Goal: Task Accomplishment & Management: Manage account settings

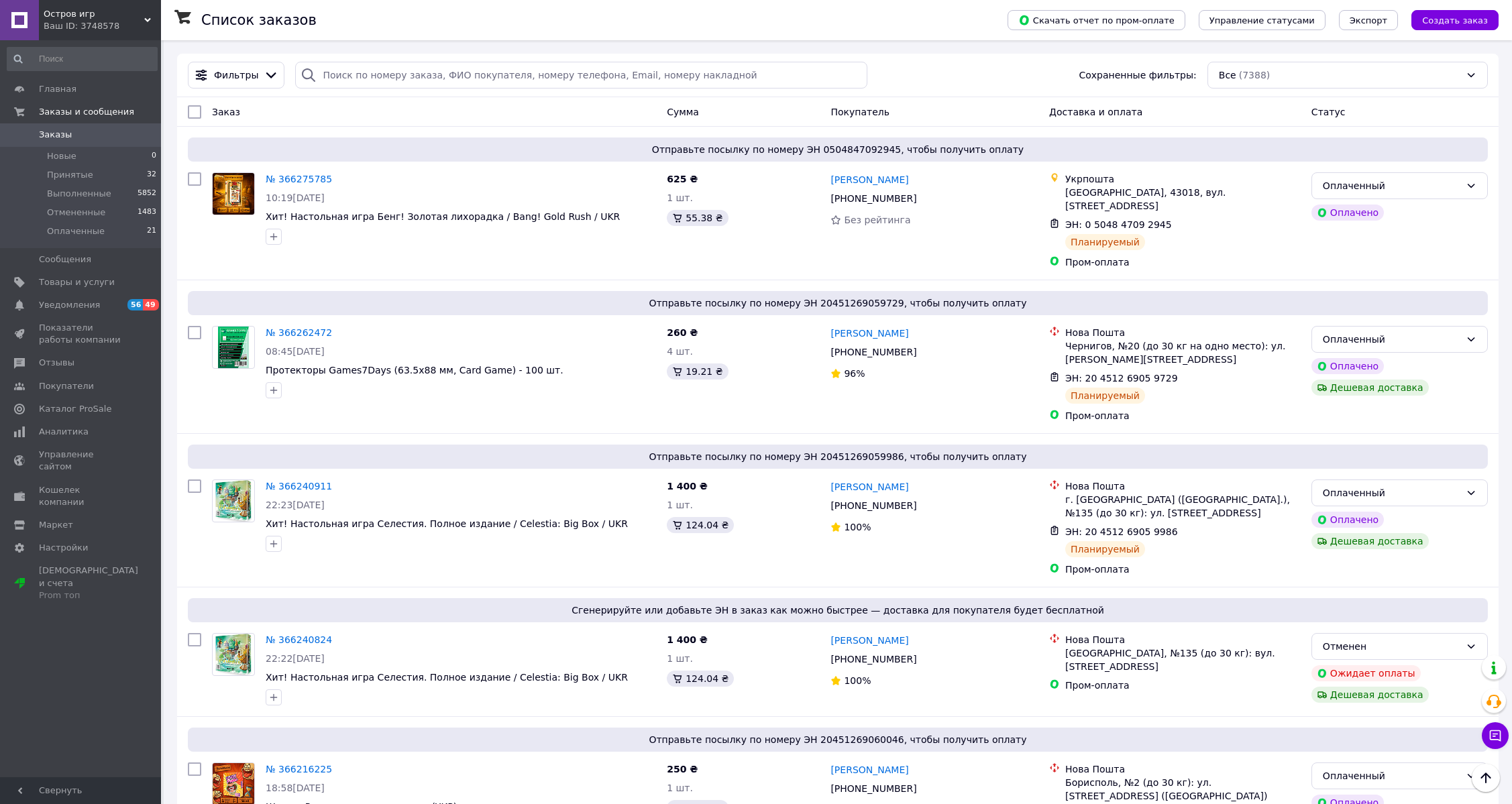
scroll to position [536, 0]
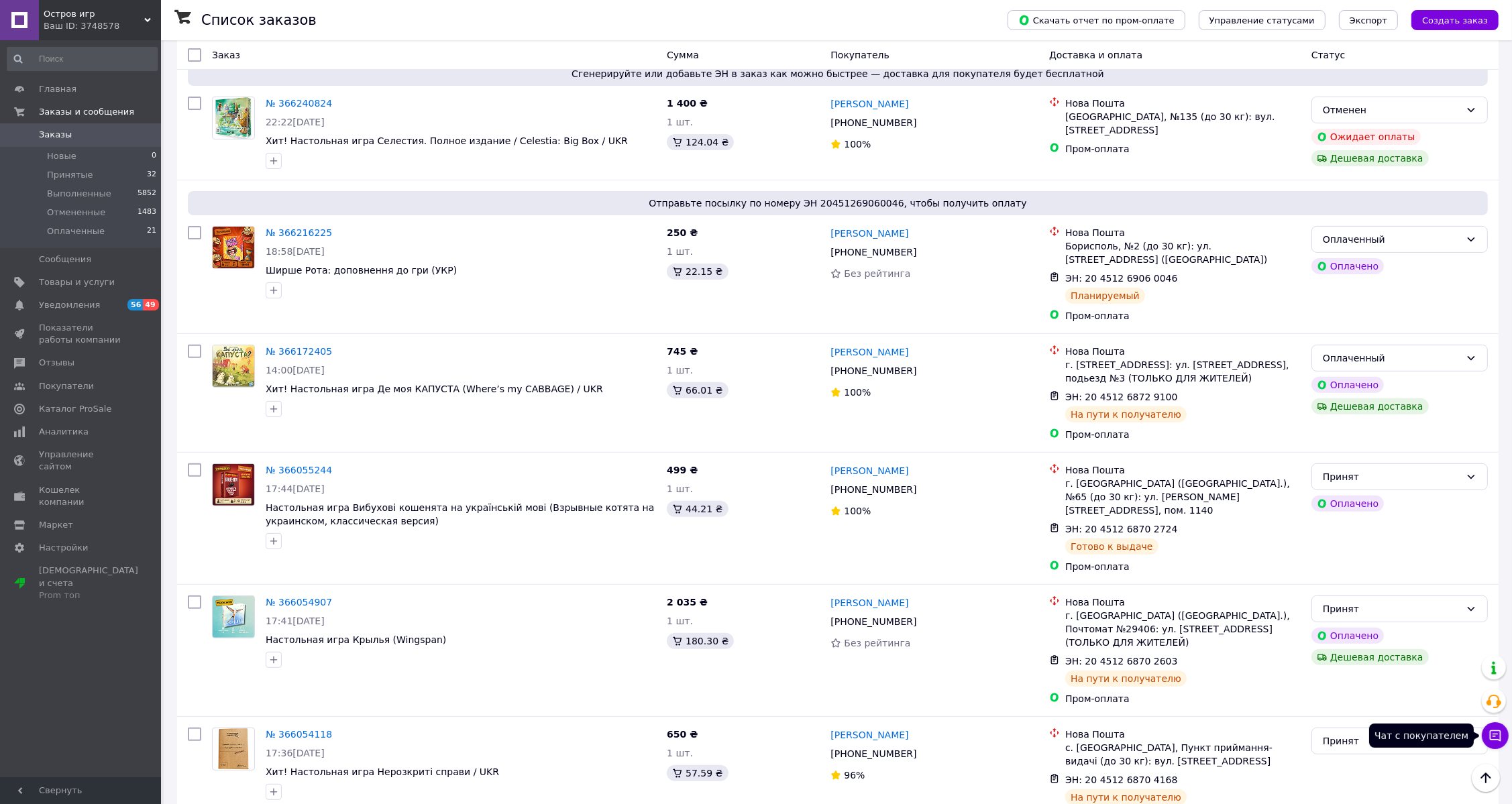
click at [1493, 733] on icon at bounding box center [1495, 736] width 12 height 12
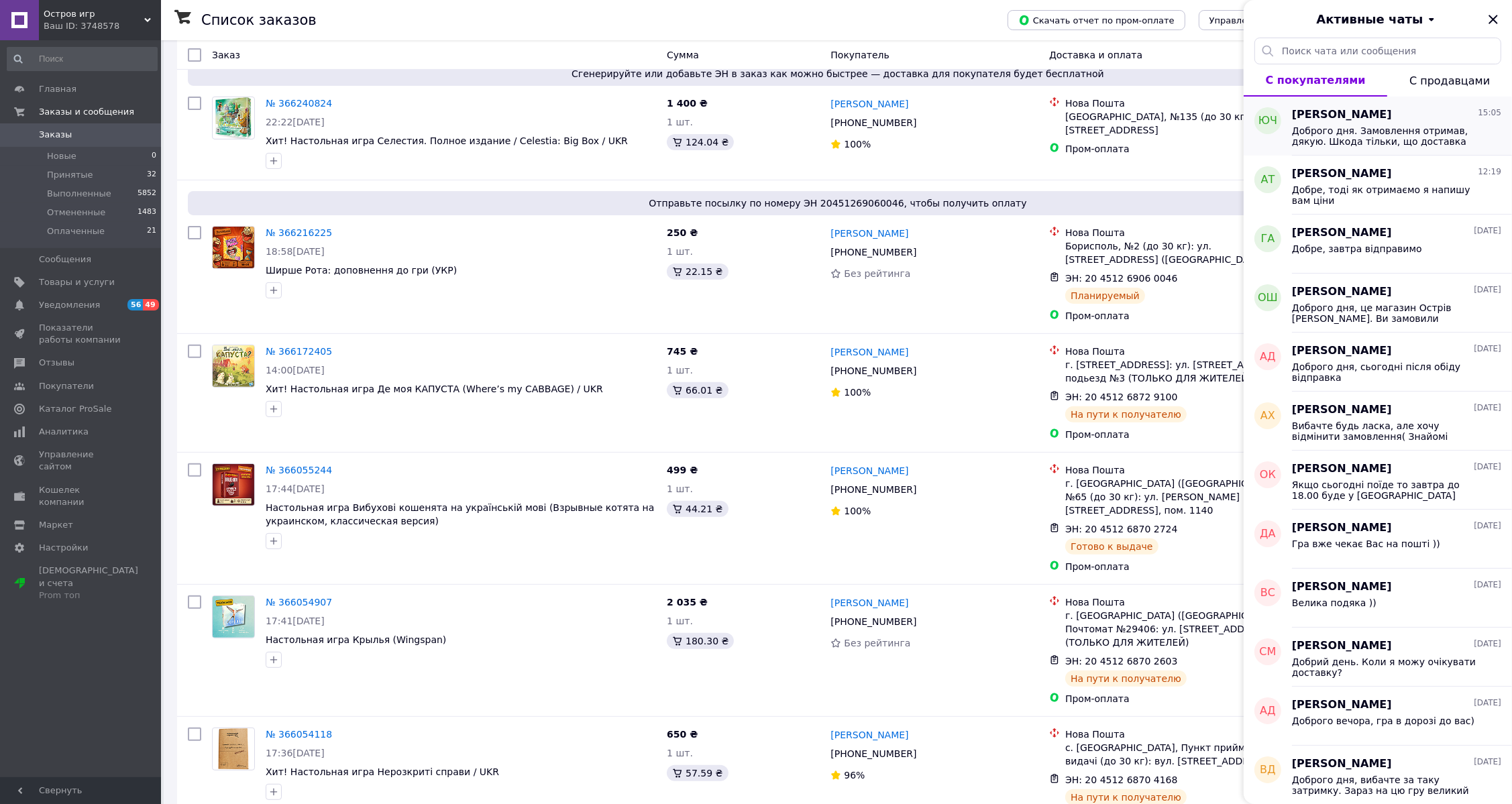
click at [1395, 122] on div "Доброго дня. Замовлення отримав, дякую. Шкода тільки, що доставка виявилась не …" at bounding box center [1397, 134] width 210 height 24
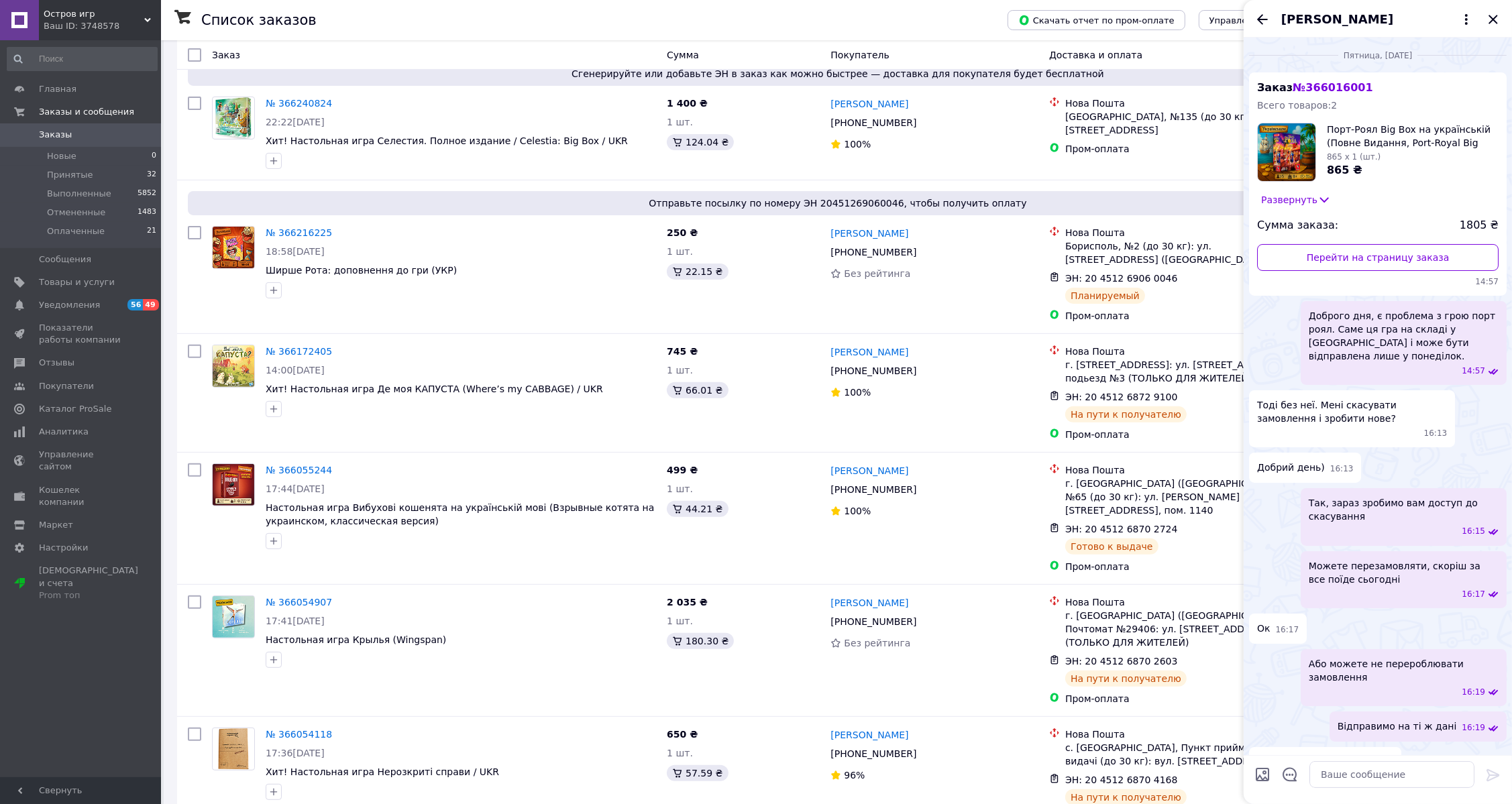
scroll to position [150, 0]
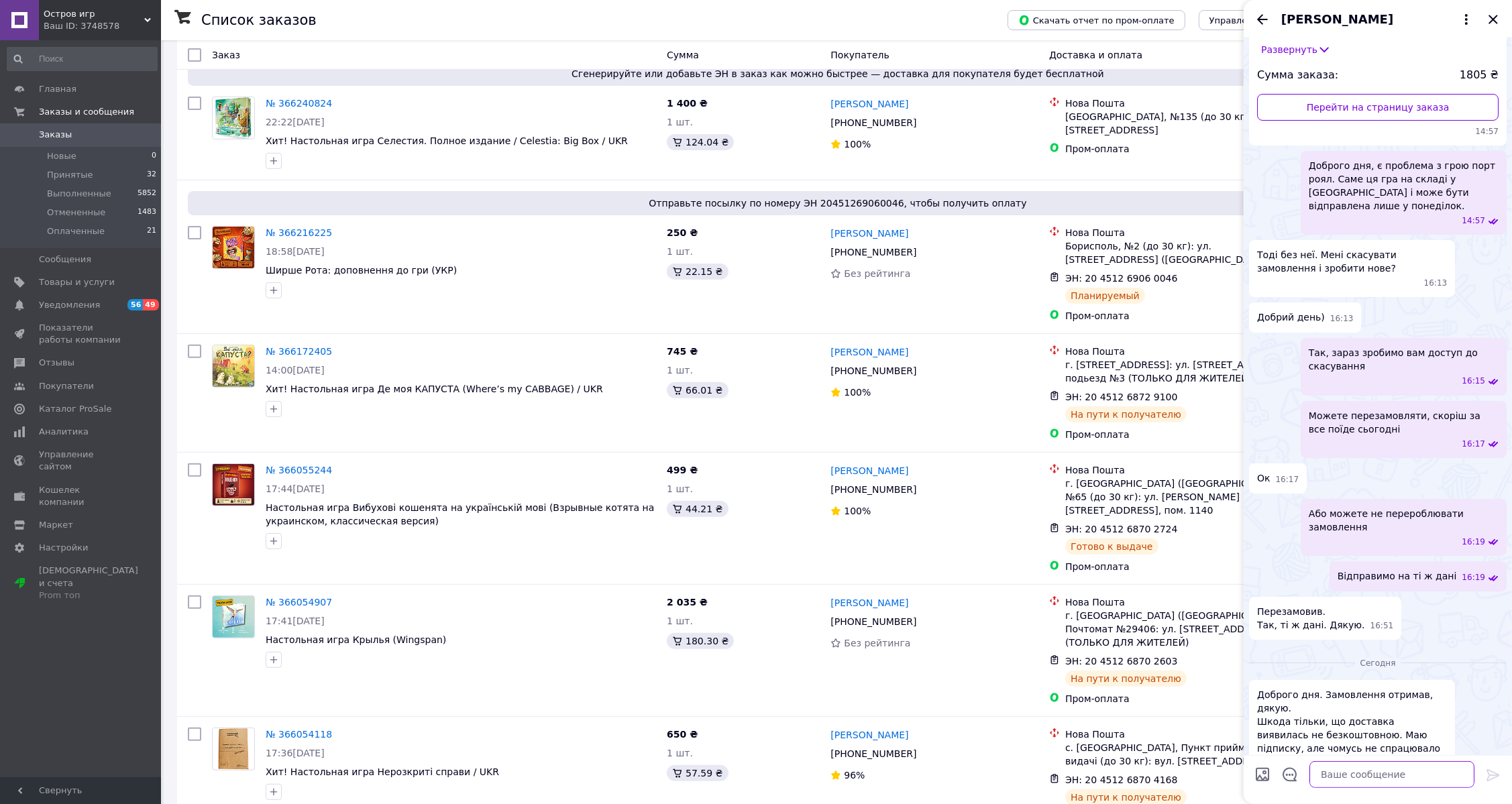
click at [1399, 780] on textarea at bounding box center [1392, 774] width 165 height 27
type textarea "Доброго дня, дакую за зворотній зв'язок. Мабудь щось сталось з прив'язкою ттн д…"
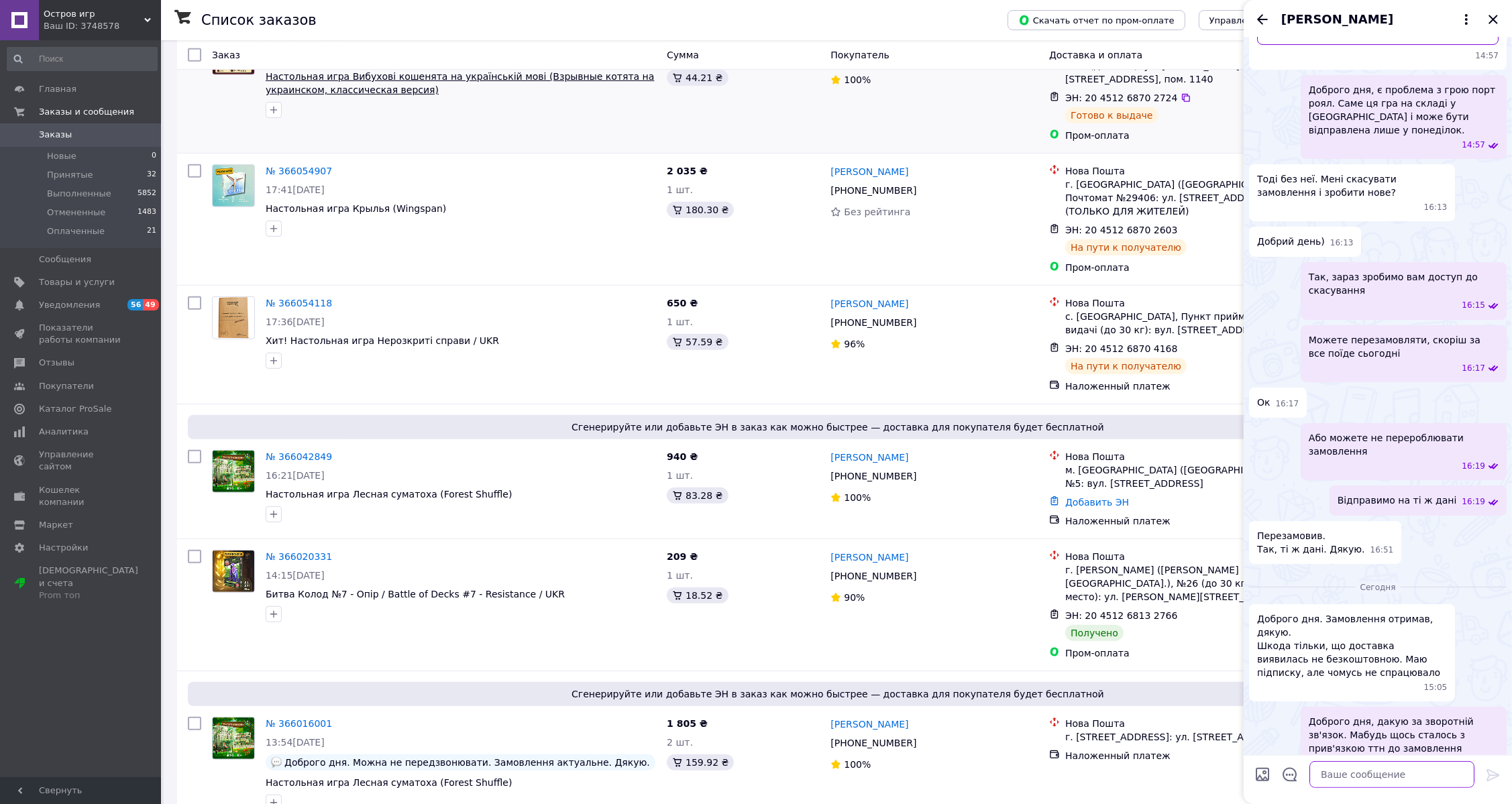
scroll to position [982, 0]
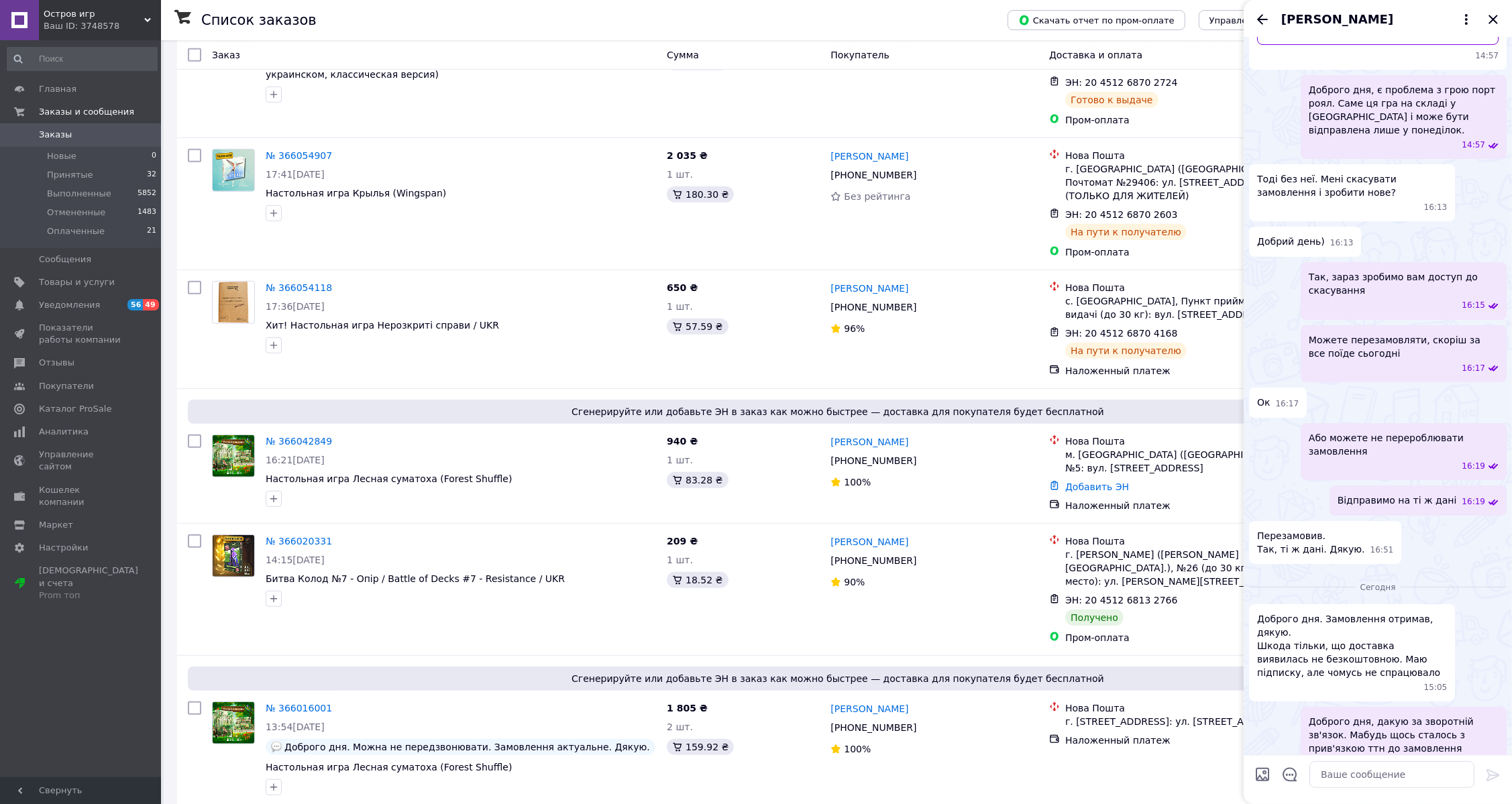
click at [1103, 481] on link "Добавить ЭН" at bounding box center [1097, 486] width 64 height 11
click at [1077, 512] on input "Добавить ЭН" at bounding box center [1021, 514] width 179 height 27
paste input "20451268057407"
type input "20451268057407"
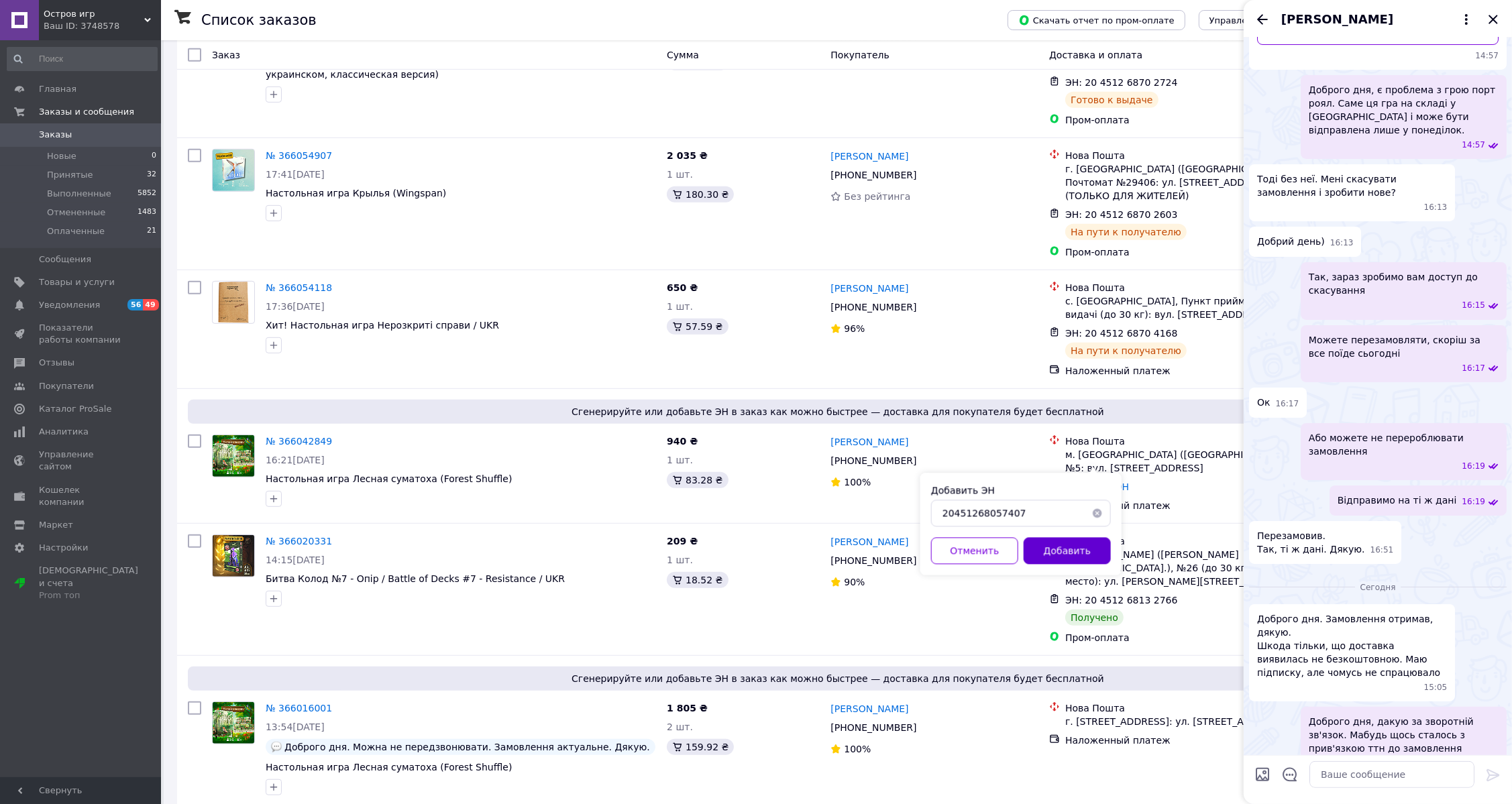
click at [1066, 557] on button "Добавить" at bounding box center [1067, 551] width 87 height 27
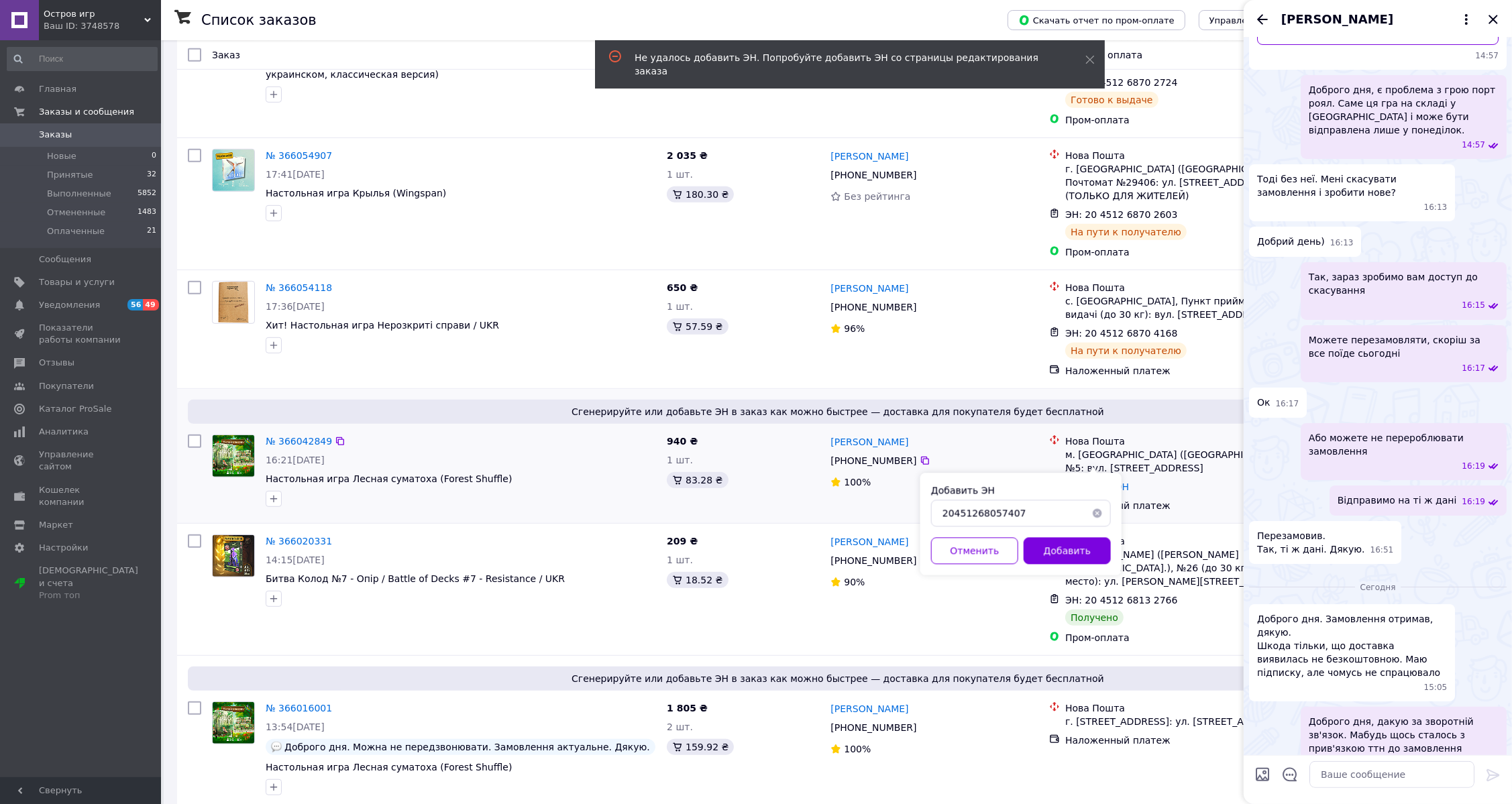
click at [1181, 499] on div "Наложенный платеж" at bounding box center [1183, 505] width 235 height 13
click at [1489, 18] on icon "Закрыть" at bounding box center [1493, 20] width 16 height 16
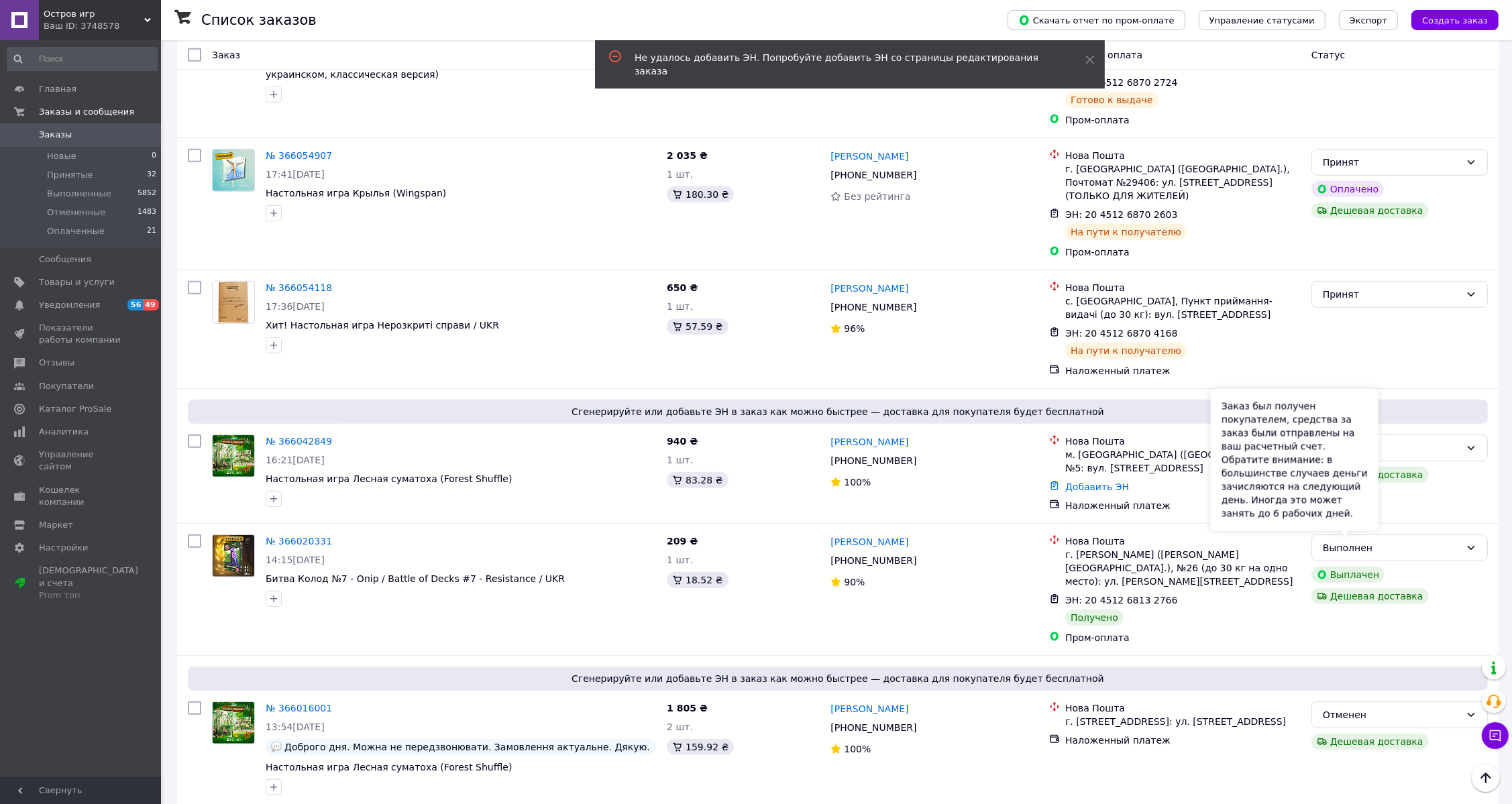
click at [1376, 432] on div "Заказ был получен покупателем, средства за заказ были отправлены на ваш расчетн…" at bounding box center [1294, 460] width 168 height 142
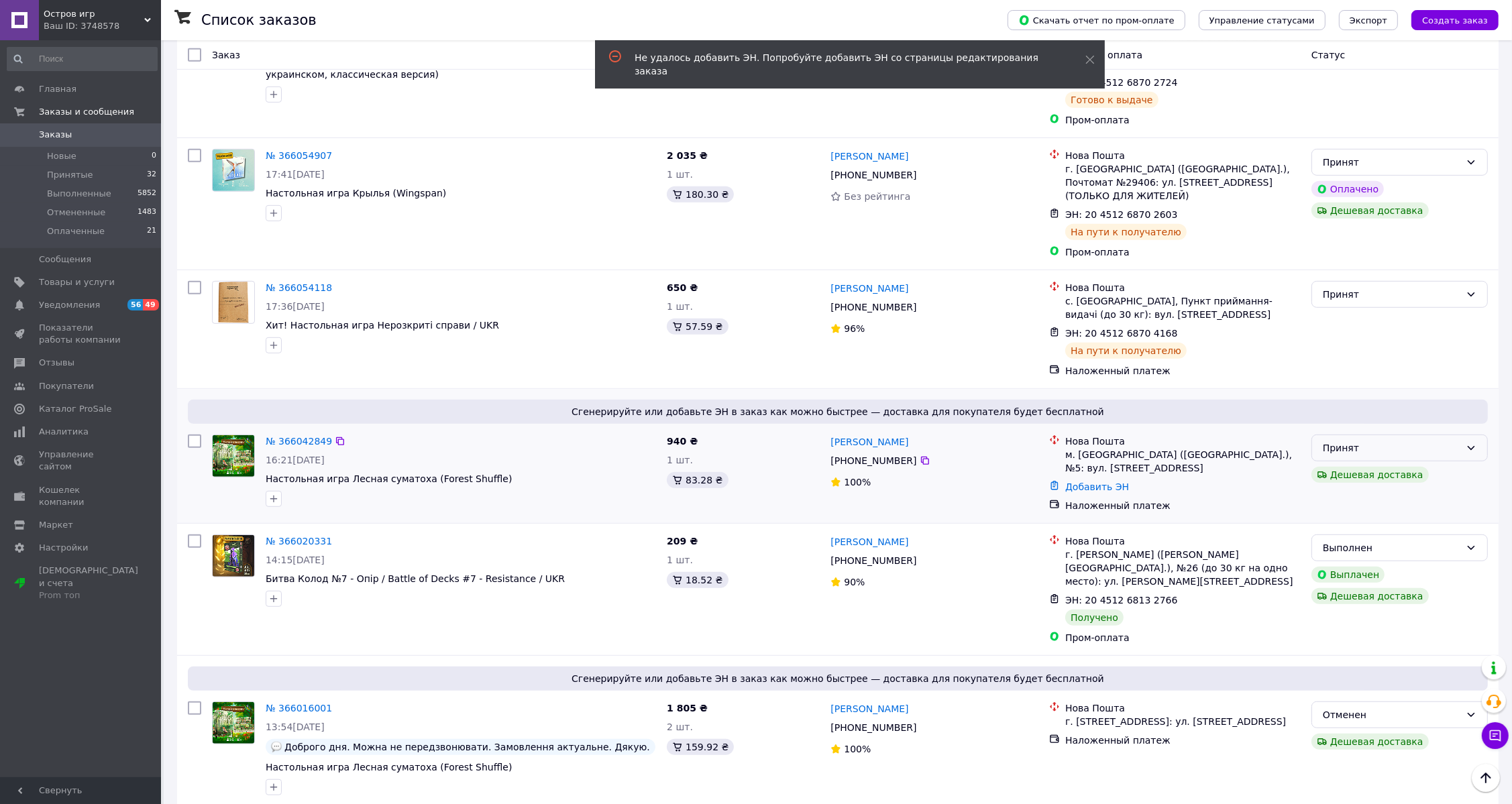
click at [1410, 440] on div "Принят" at bounding box center [1391, 447] width 138 height 15
click at [1371, 453] on li "Выполнен" at bounding box center [1399, 448] width 175 height 24
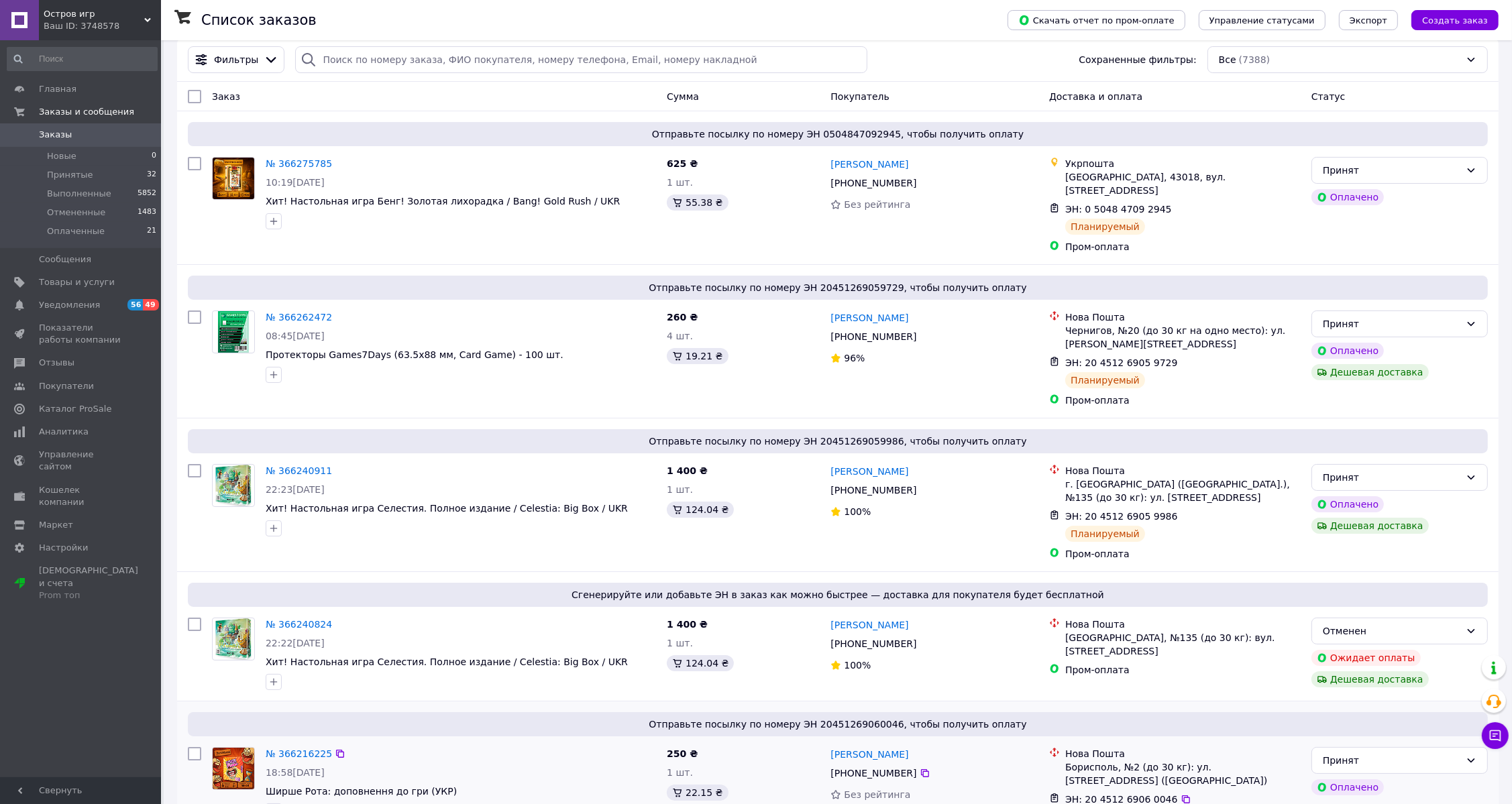
scroll to position [35, 0]
